Goal: Information Seeking & Learning: Learn about a topic

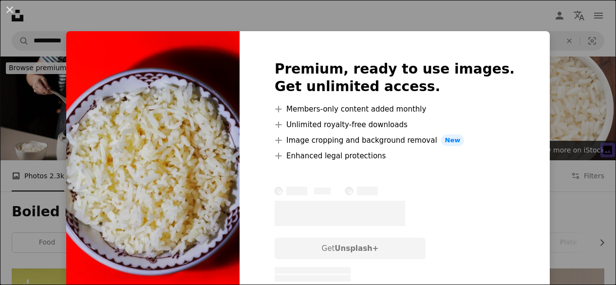
scroll to position [1170, 0]
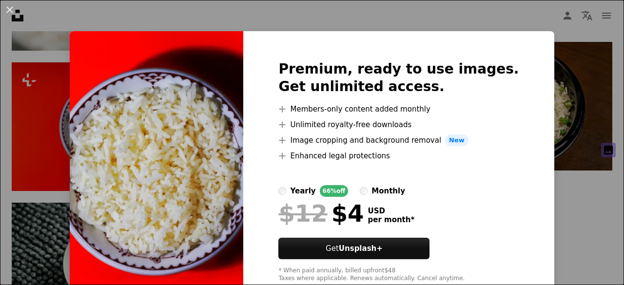
click at [570, 198] on div "An X shape Premium, ready to use images. Get unlimited access. A plus sign Memb…" at bounding box center [312, 142] width 624 height 285
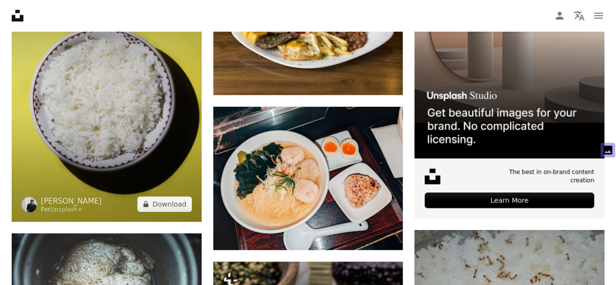
scroll to position [309, 0]
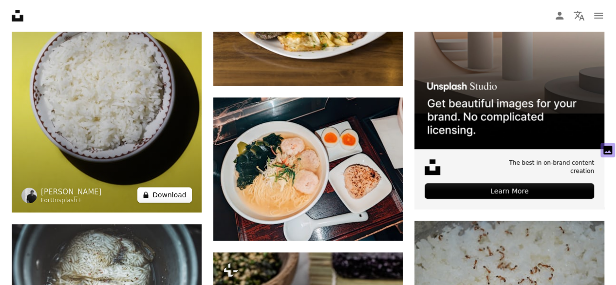
click at [173, 193] on button "A lock Download" at bounding box center [164, 195] width 55 height 16
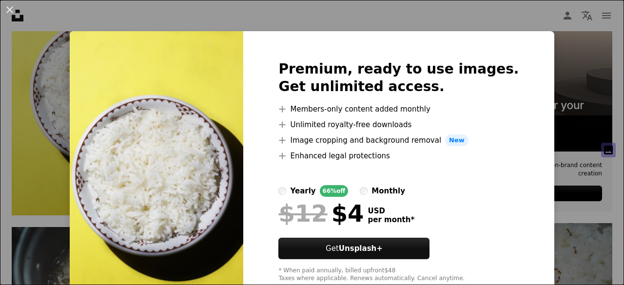
click at [576, 163] on div "An X shape Premium, ready to use images. Get unlimited access. A plus sign Memb…" at bounding box center [312, 142] width 624 height 285
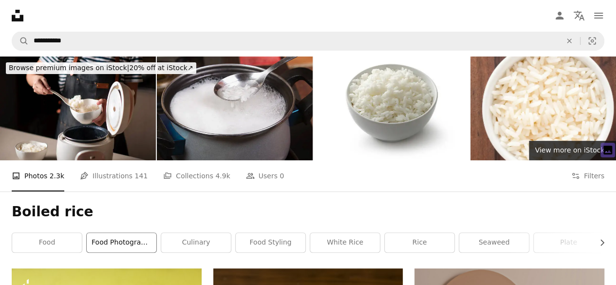
click at [135, 246] on link "food photography" at bounding box center [122, 242] width 70 height 19
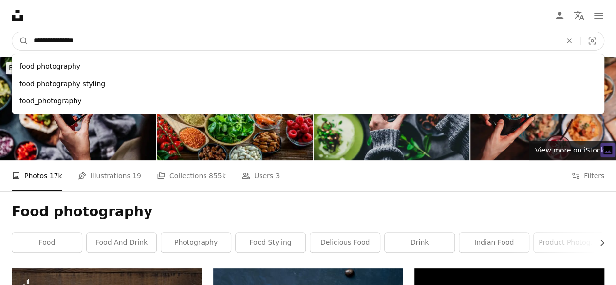
click at [95, 38] on input "**********" at bounding box center [294, 41] width 530 height 19
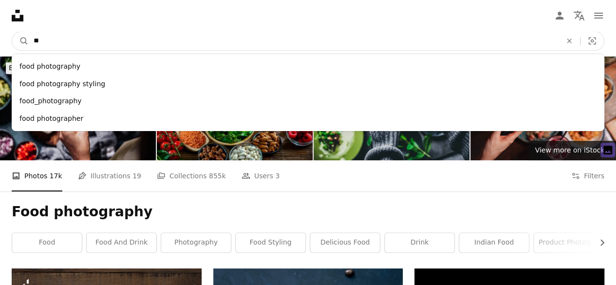
type input "*"
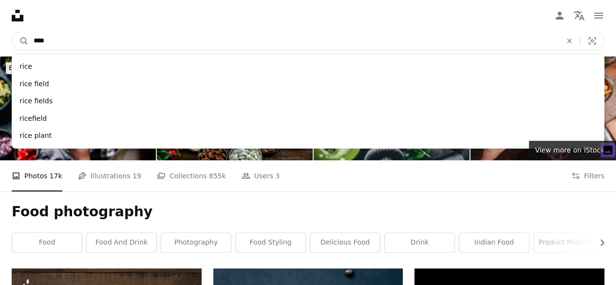
type input "****"
click at [12, 32] on button "A magnifying glass" at bounding box center [20, 41] width 17 height 19
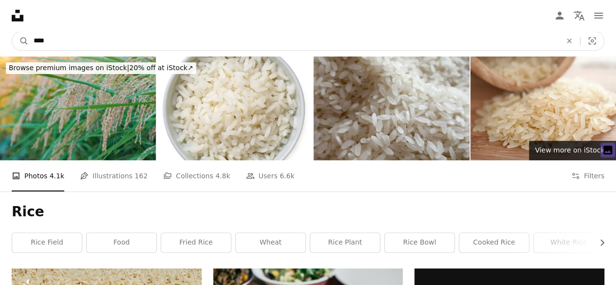
click at [50, 38] on input "****" at bounding box center [294, 41] width 530 height 19
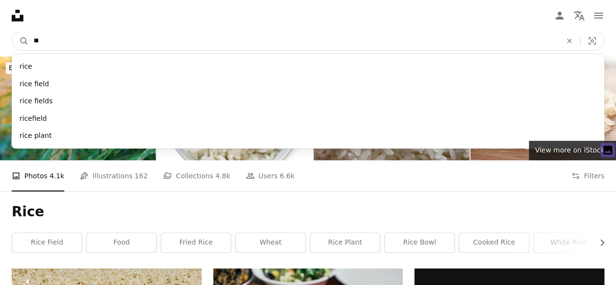
type input "*"
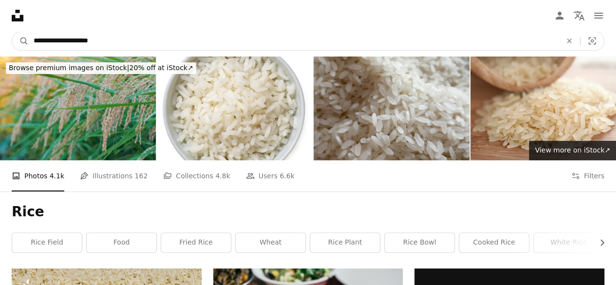
type input "**********"
click at [12, 32] on button "A magnifying glass" at bounding box center [20, 41] width 17 height 19
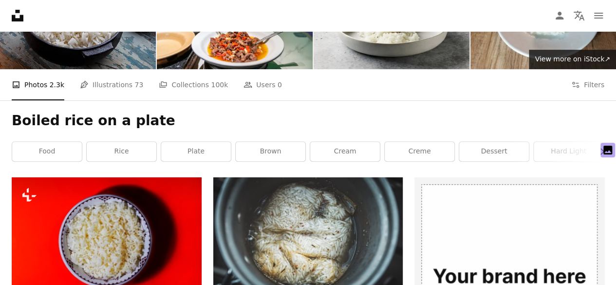
scroll to position [146, 0]
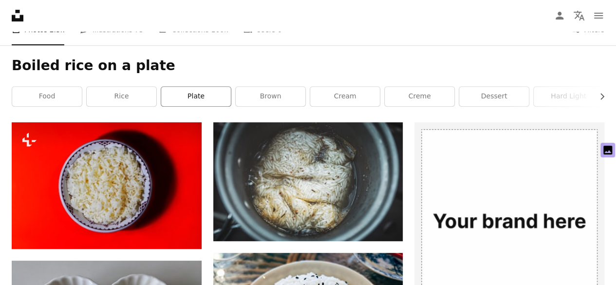
click at [195, 95] on link "plate" at bounding box center [196, 96] width 70 height 19
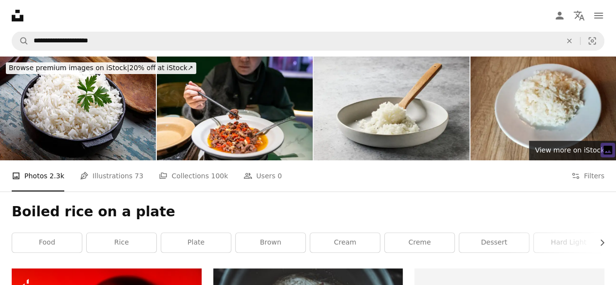
scroll to position [146, 0]
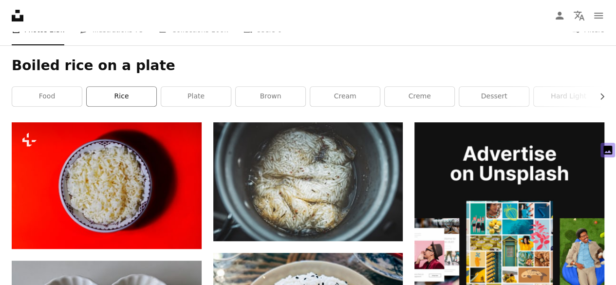
click at [125, 97] on link "rice" at bounding box center [122, 96] width 70 height 19
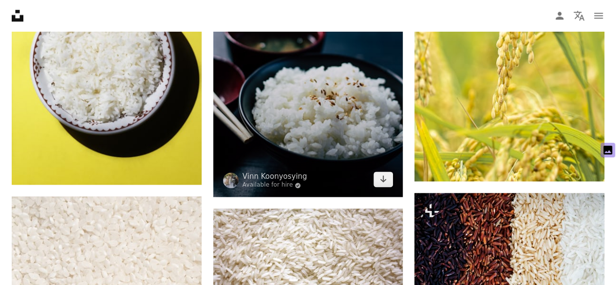
scroll to position [585, 0]
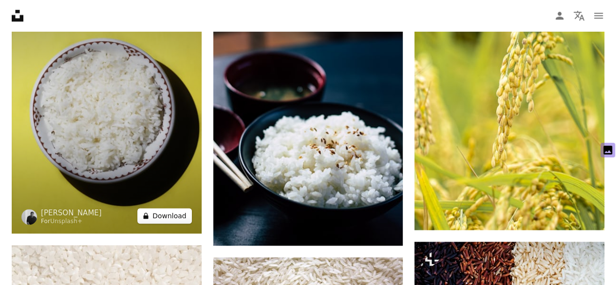
click at [159, 213] on button "A lock Download" at bounding box center [164, 216] width 55 height 16
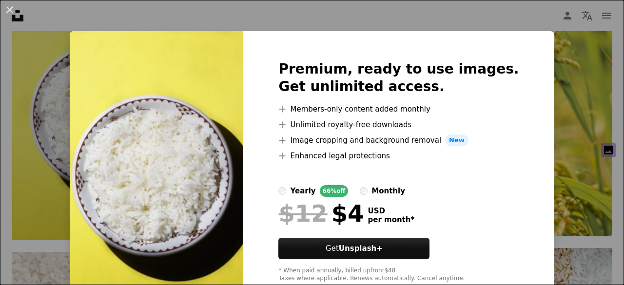
click at [571, 138] on div "An X shape Premium, ready to use images. Get unlimited access. A plus sign Memb…" at bounding box center [312, 142] width 624 height 285
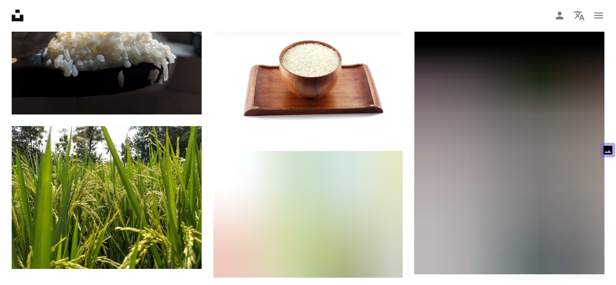
scroll to position [1244, 0]
